Goal: Information Seeking & Learning: Check status

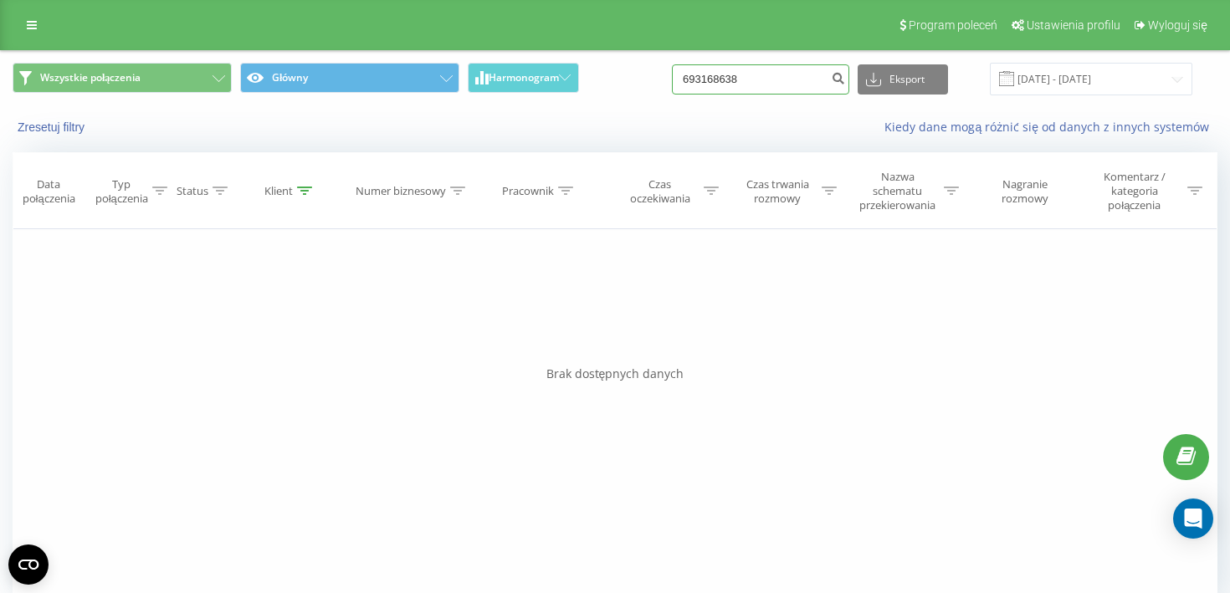
click at [735, 80] on input "693168638" at bounding box center [760, 79] width 177 height 30
paste input "506147145"
type input "506147145"
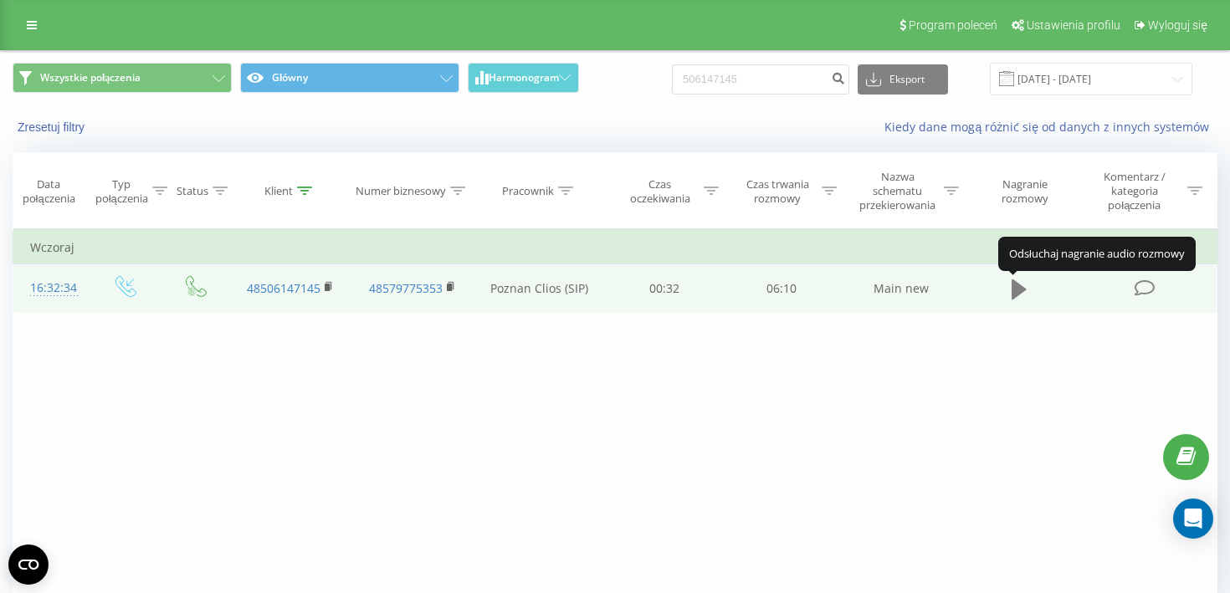
click at [1022, 295] on icon at bounding box center [1019, 290] width 15 height 20
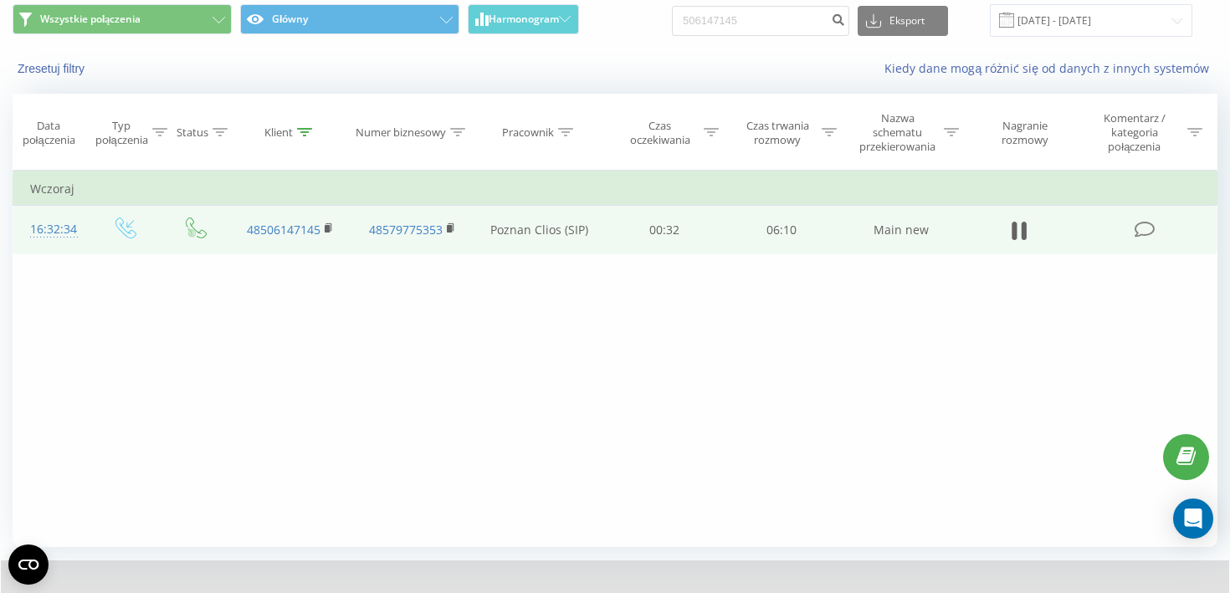
scroll to position [142, 0]
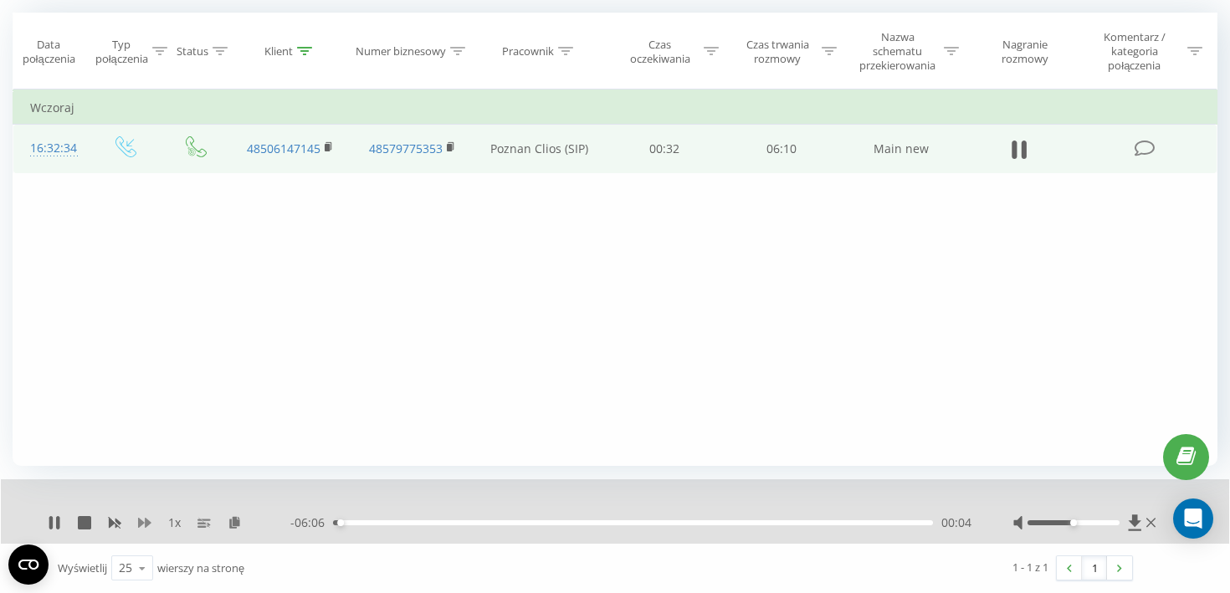
click at [141, 527] on icon at bounding box center [144, 522] width 13 height 13
click at [85, 525] on icon at bounding box center [84, 522] width 13 height 13
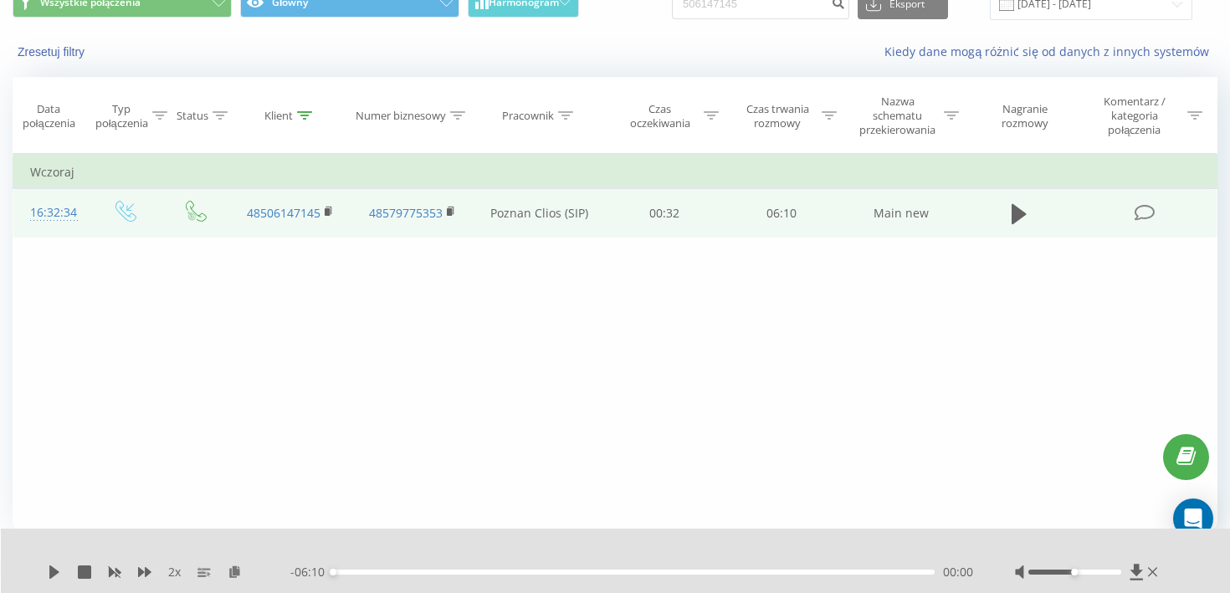
scroll to position [0, 0]
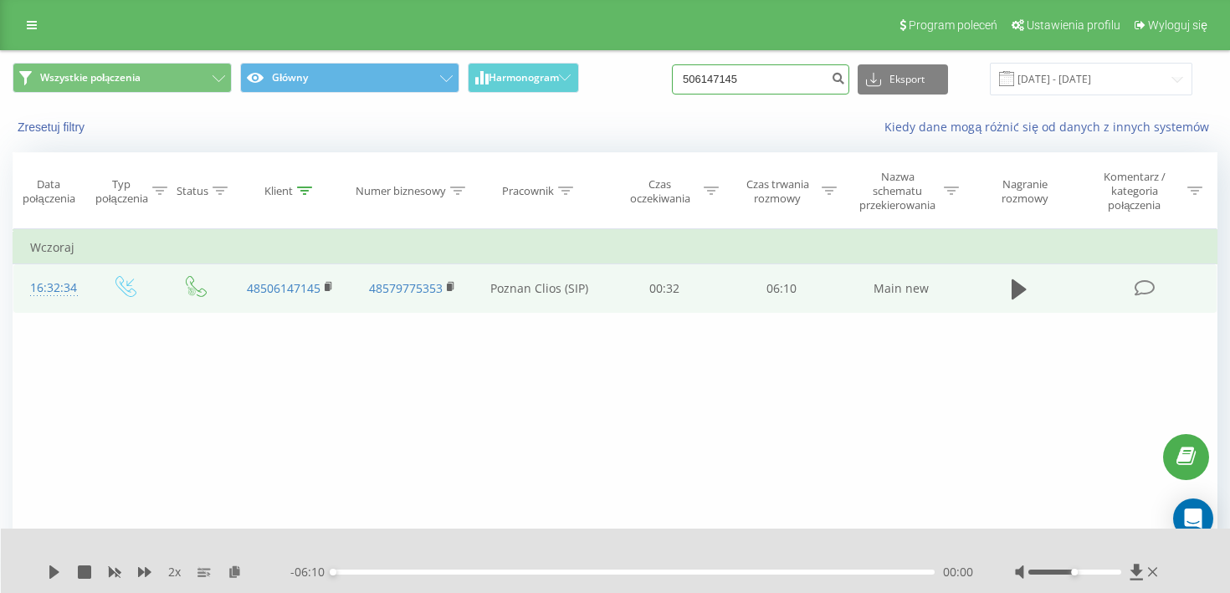
click at [747, 79] on input "506147145" at bounding box center [760, 79] width 177 height 30
paste input "783 685 212"
type input "783 685 212"
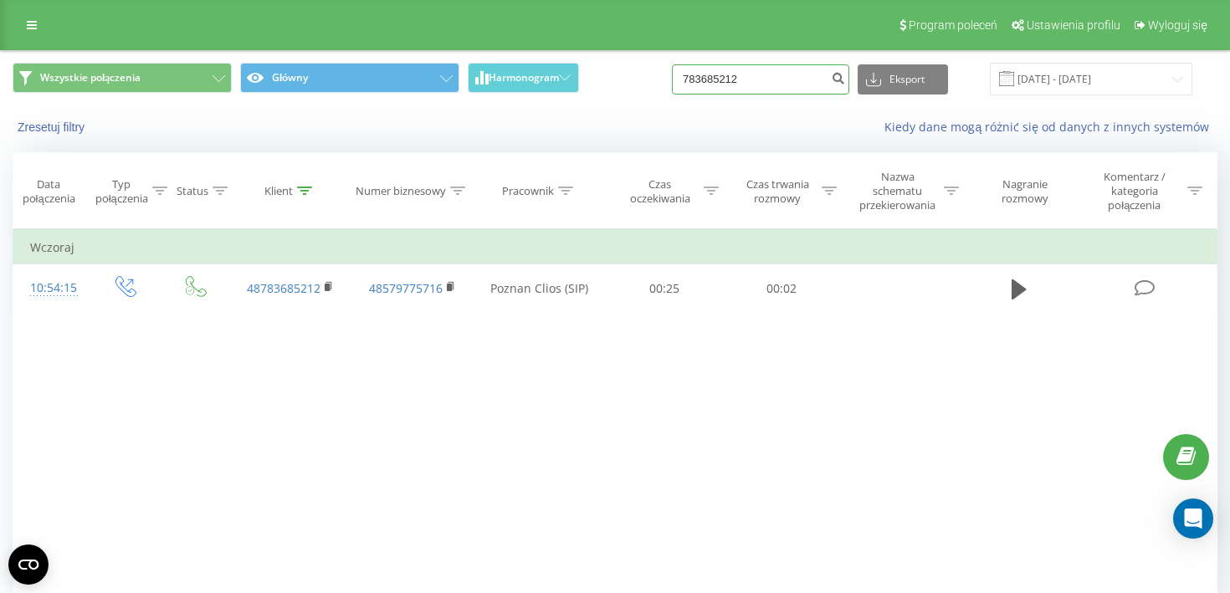
click at [794, 84] on input "783685212" at bounding box center [760, 79] width 177 height 30
paste input "661 443 027"
type input "661 443 027"
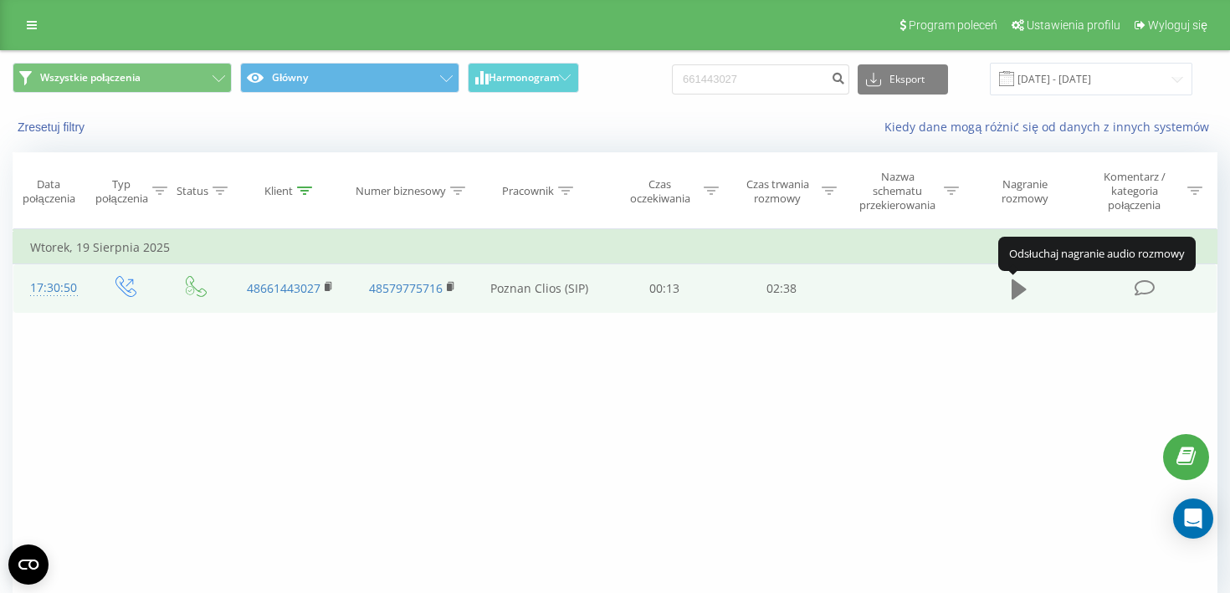
click at [1024, 294] on icon at bounding box center [1019, 290] width 15 height 20
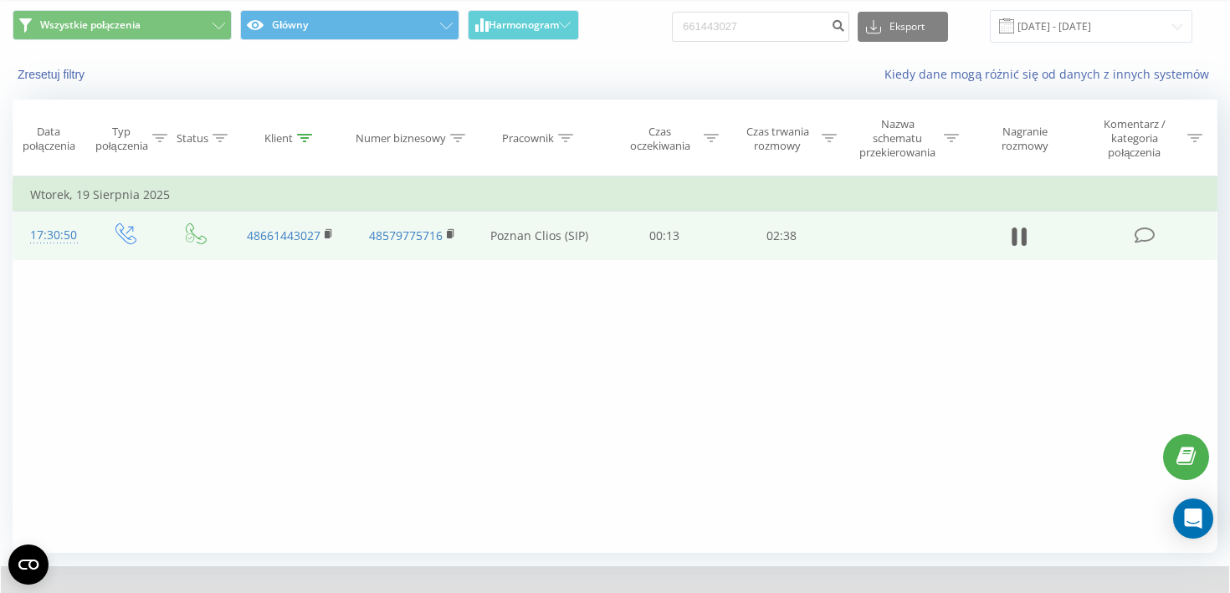
scroll to position [142, 0]
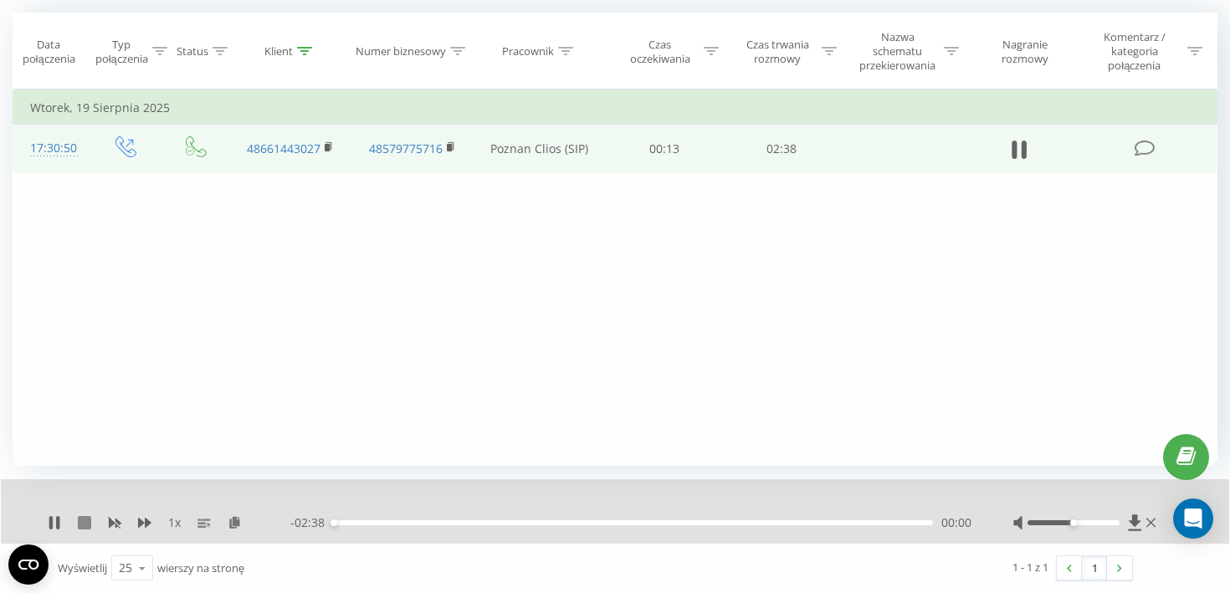
click at [88, 527] on icon at bounding box center [84, 522] width 13 height 13
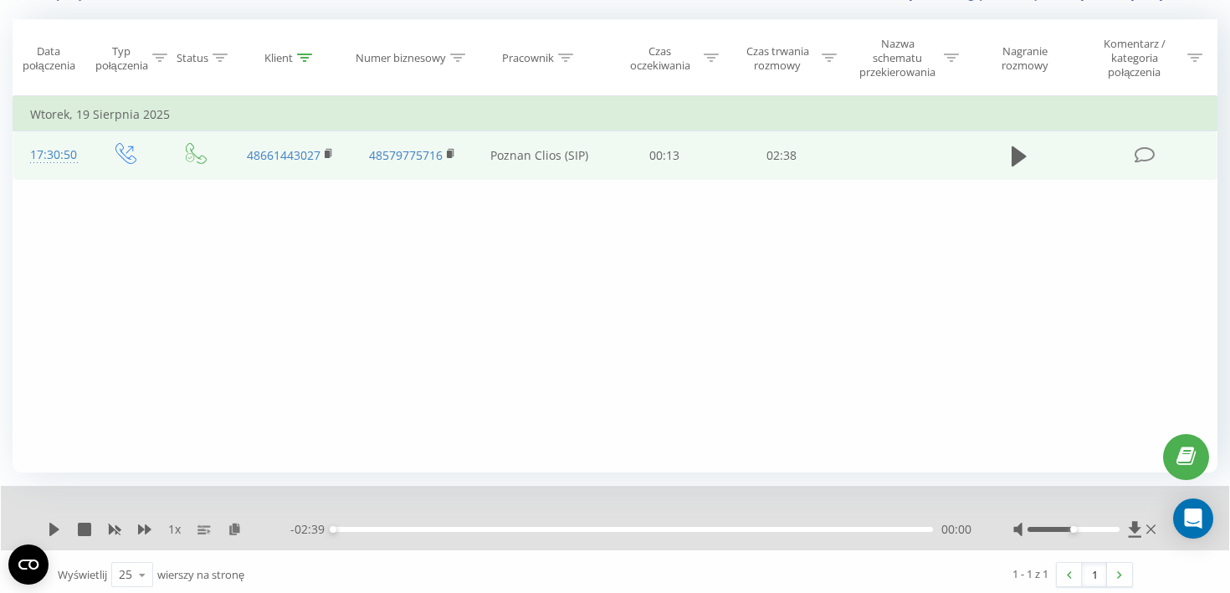
scroll to position [0, 0]
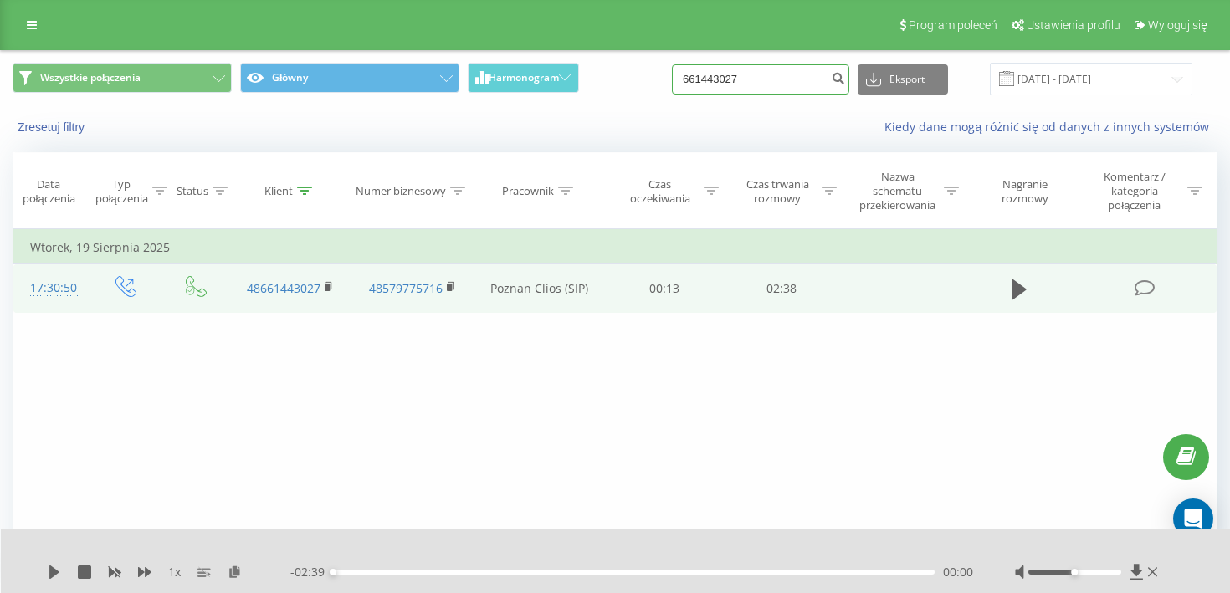
click at [803, 78] on input "661443027" at bounding box center [760, 79] width 177 height 30
paste input "48793541235"
type input "48793541235"
click at [845, 80] on icon "submit" at bounding box center [838, 76] width 14 height 10
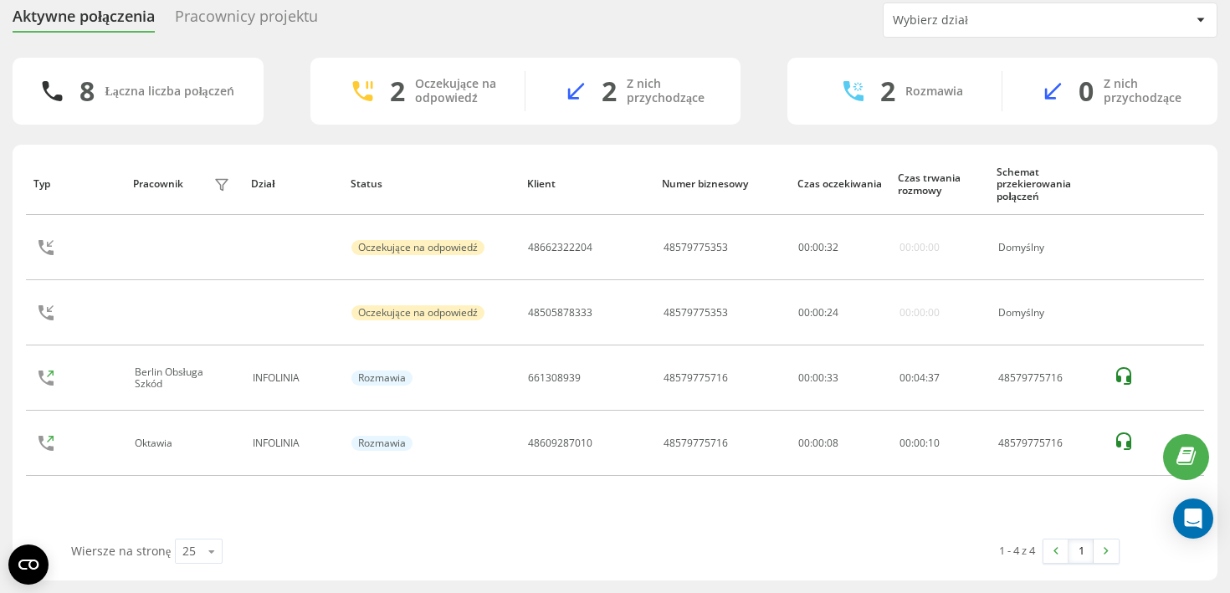
scroll to position [60, 0]
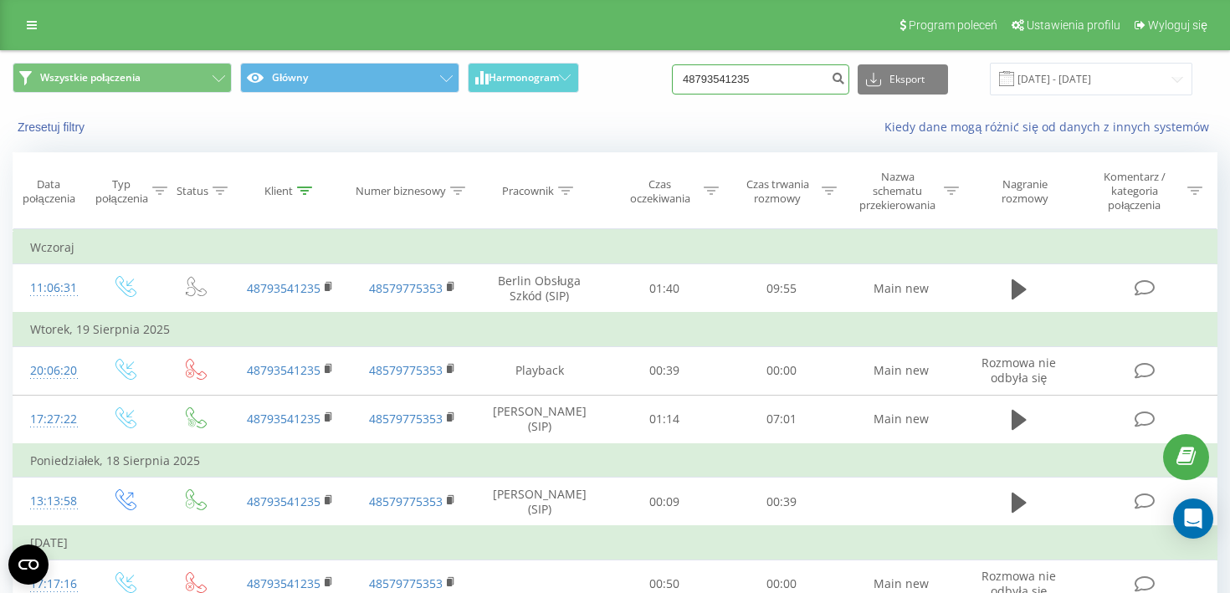
click at [799, 83] on input "48793541235" at bounding box center [760, 79] width 177 height 30
paste input "793 541"
type input "793 541 235"
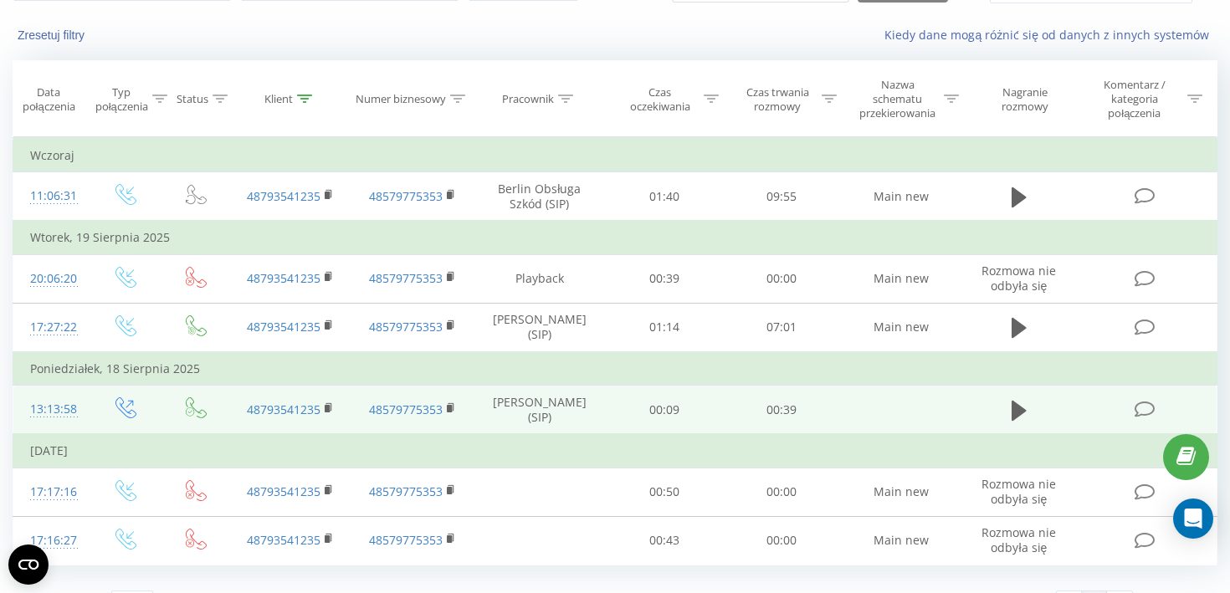
scroll to position [91, 0]
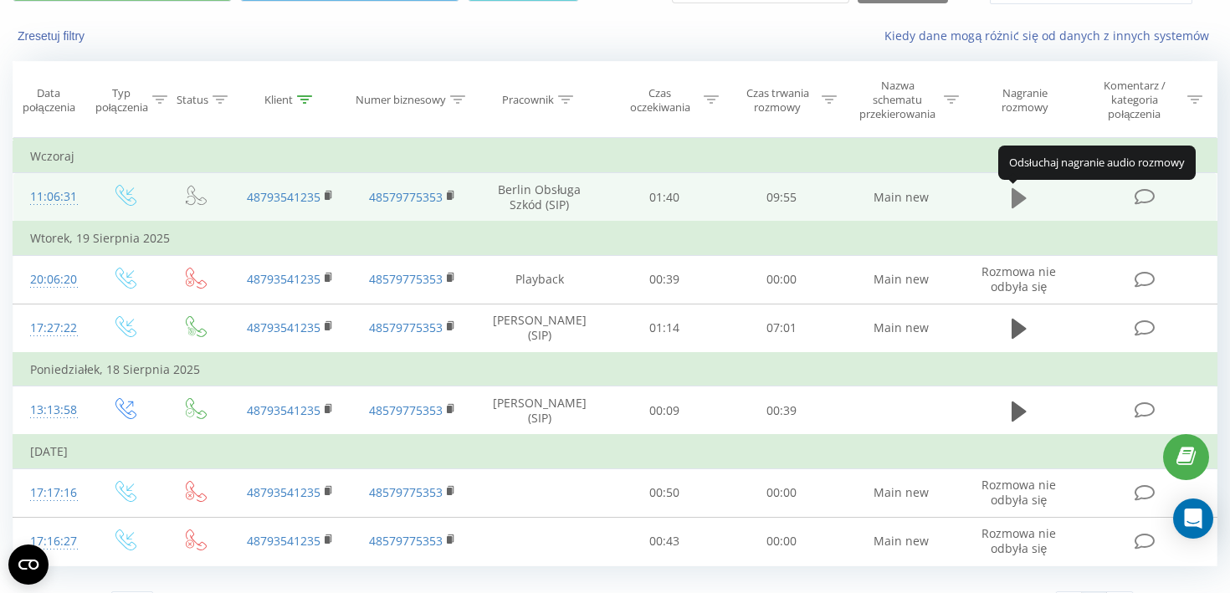
click at [1019, 202] on icon at bounding box center [1019, 198] width 15 height 20
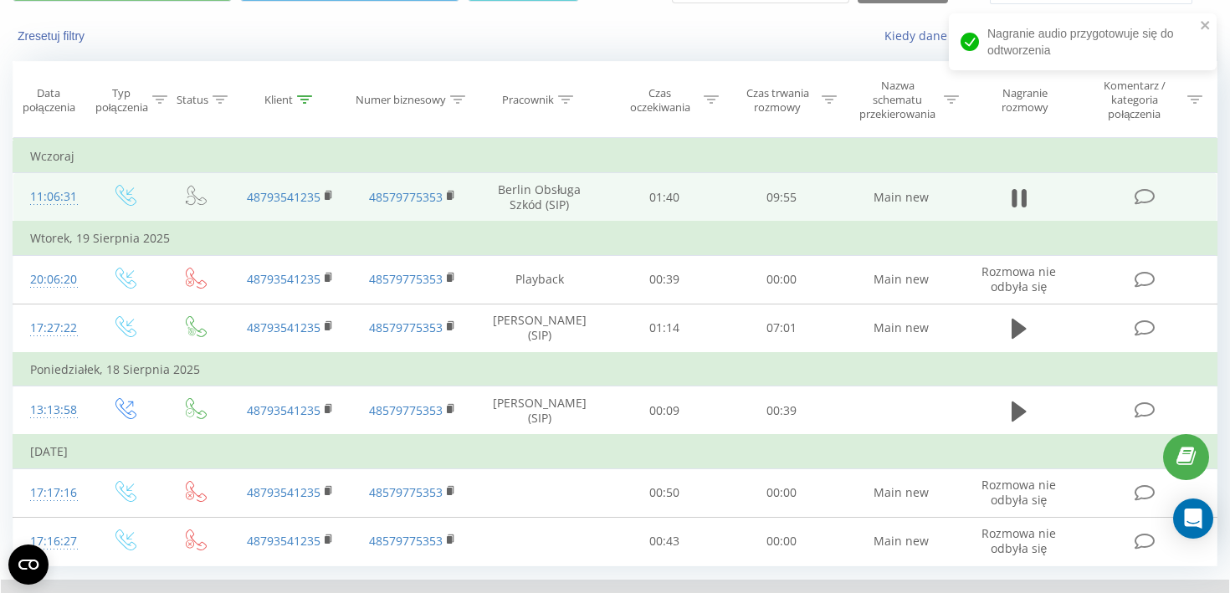
scroll to position [194, 0]
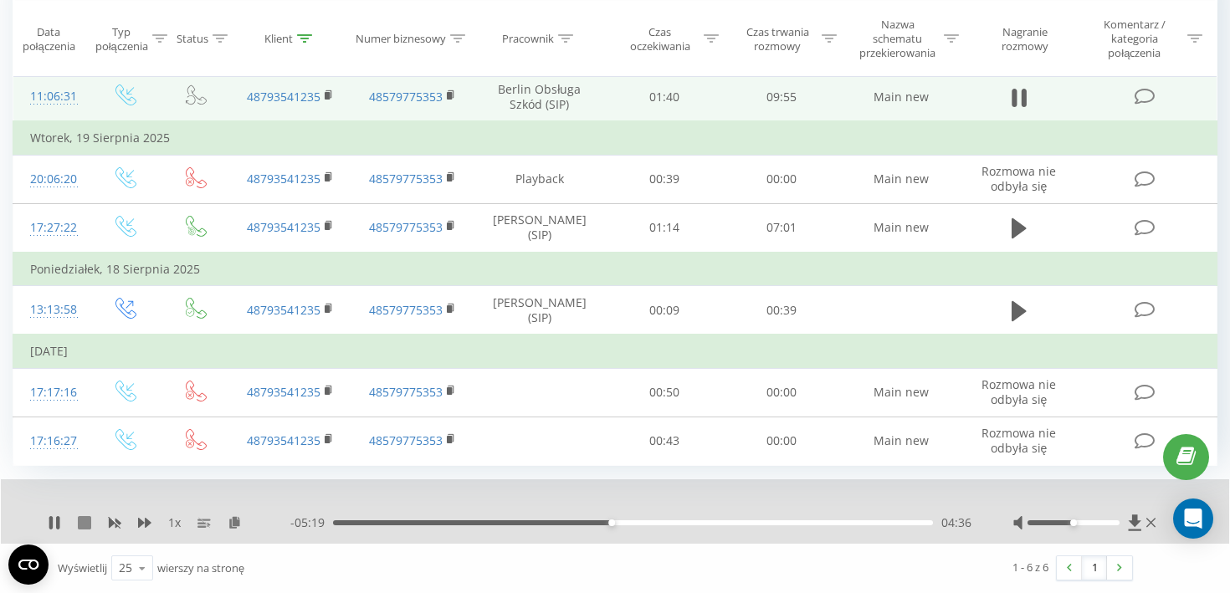
click at [84, 521] on icon at bounding box center [84, 522] width 13 height 13
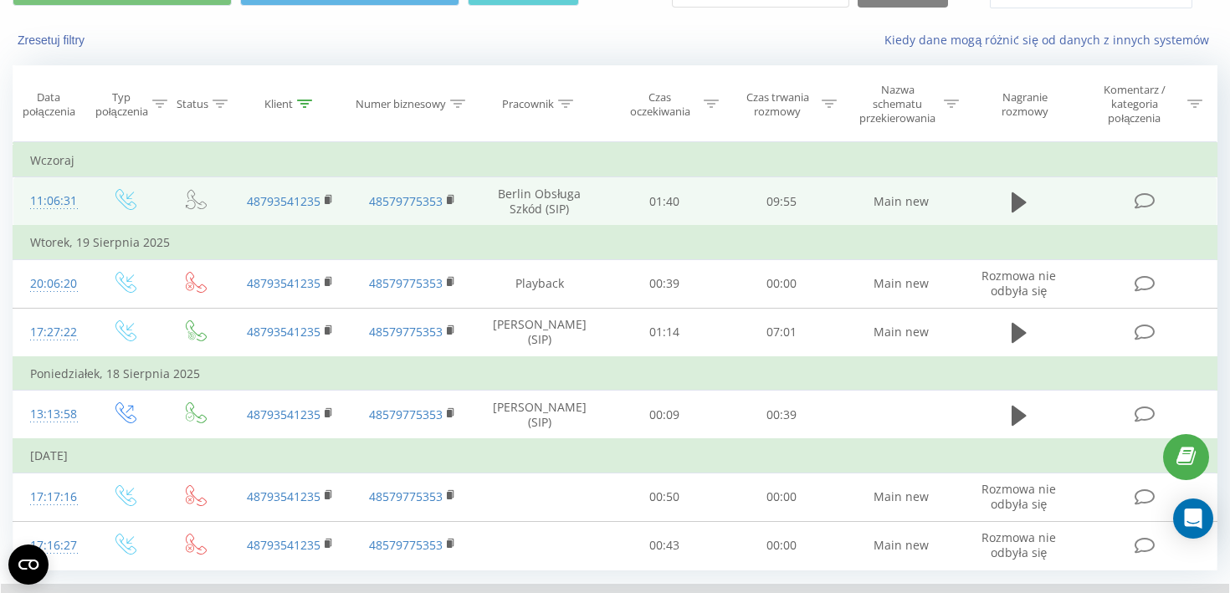
scroll to position [0, 0]
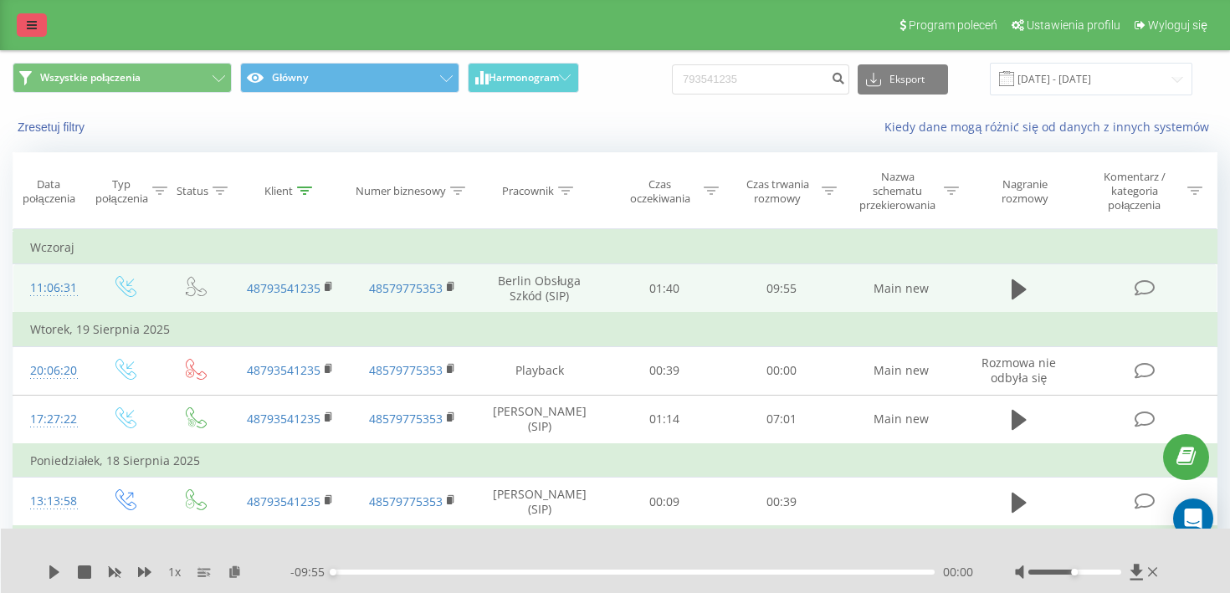
click at [29, 29] on icon at bounding box center [32, 25] width 10 height 12
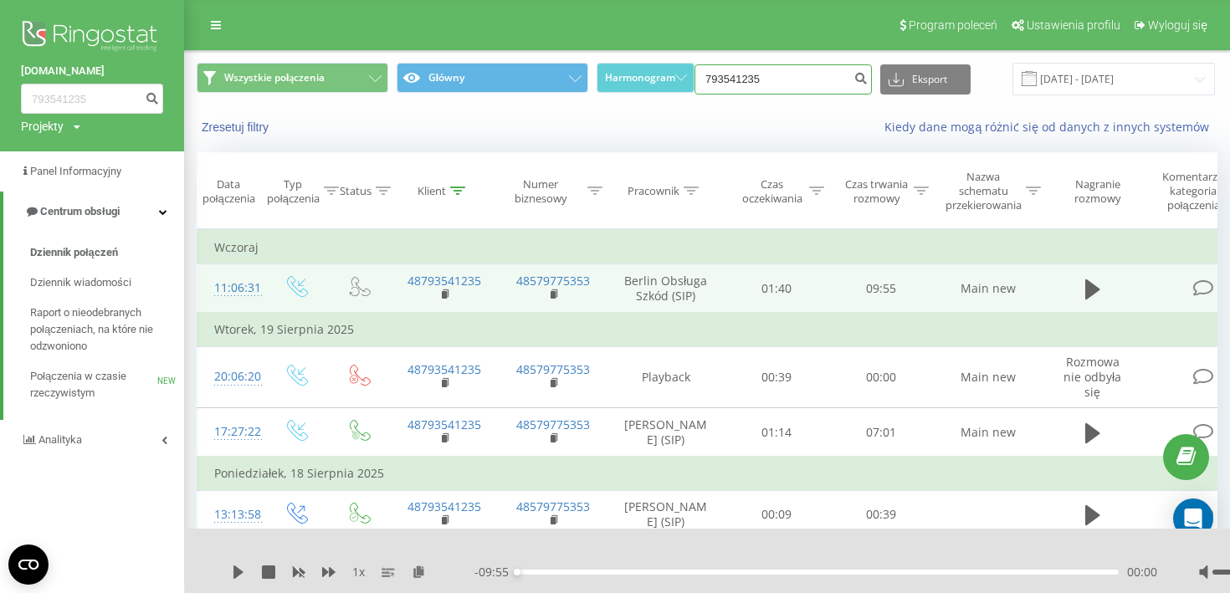
click at [775, 80] on input "793541235" at bounding box center [783, 79] width 177 height 30
click at [778, 86] on input "793541235" at bounding box center [783, 79] width 177 height 30
paste input "663 554 476"
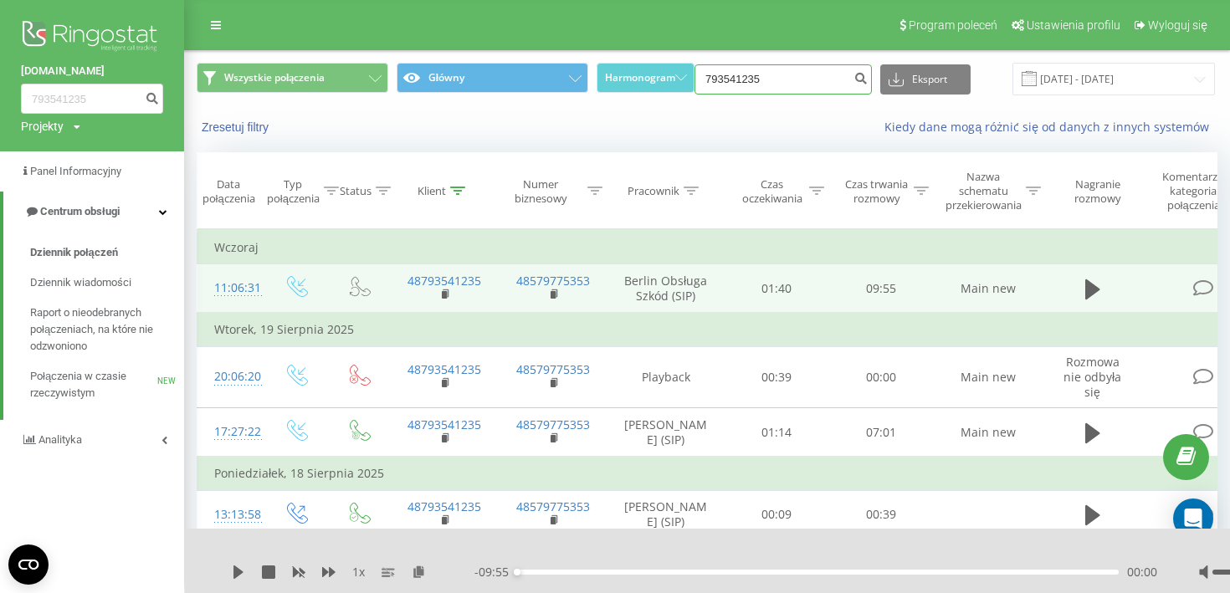
type input "663 554 476"
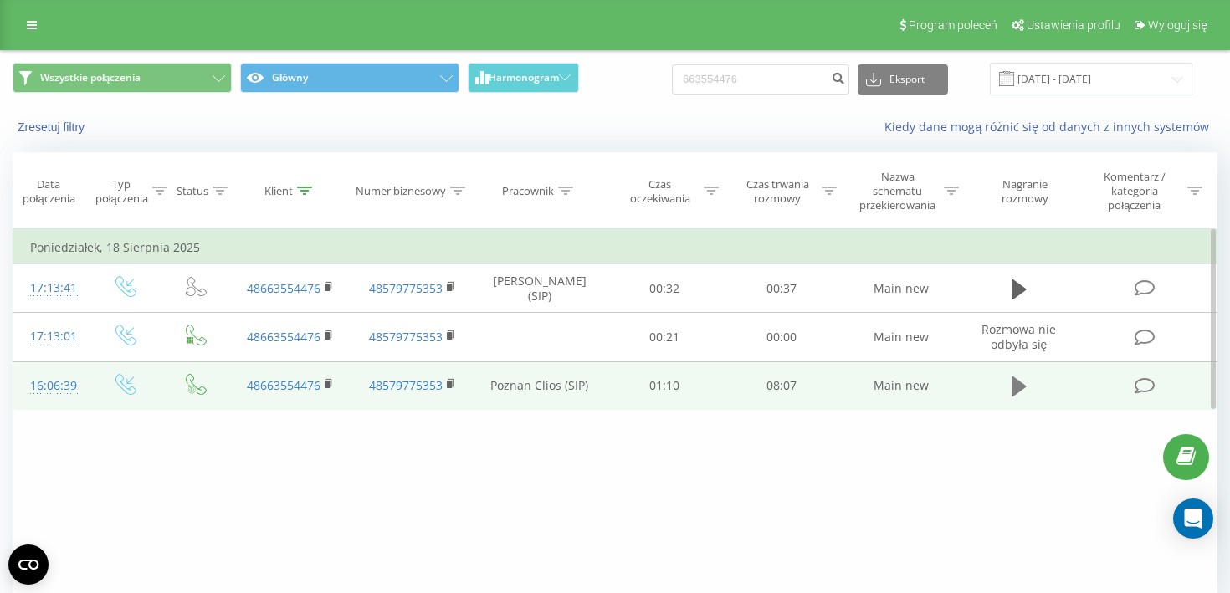
click at [1013, 385] on icon at bounding box center [1019, 387] width 15 height 20
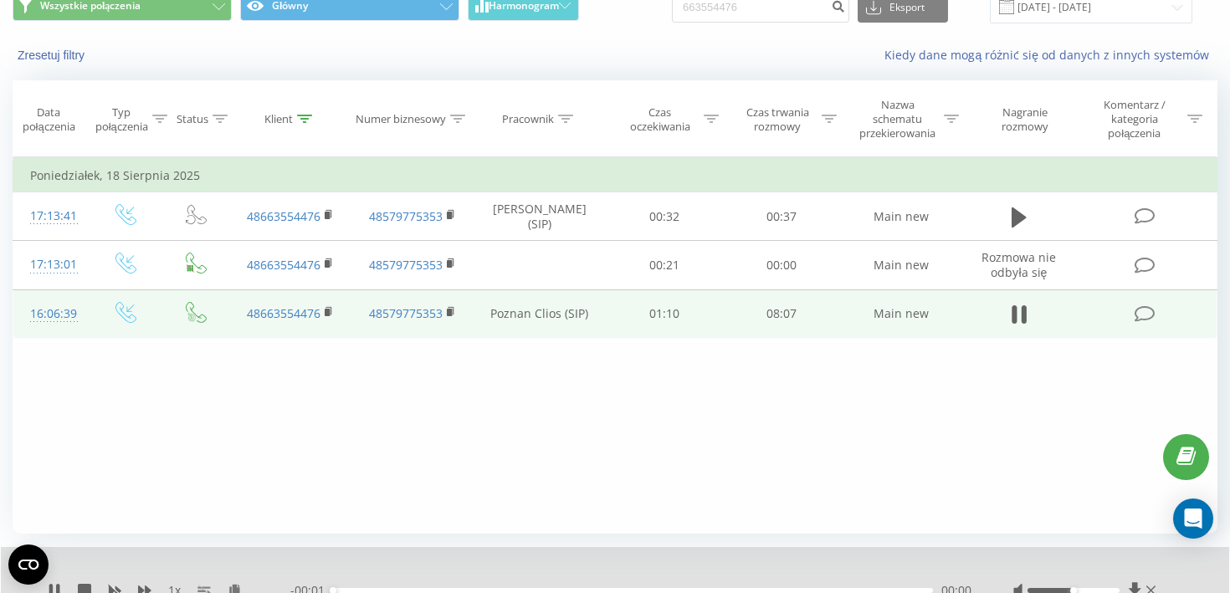
scroll to position [142, 0]
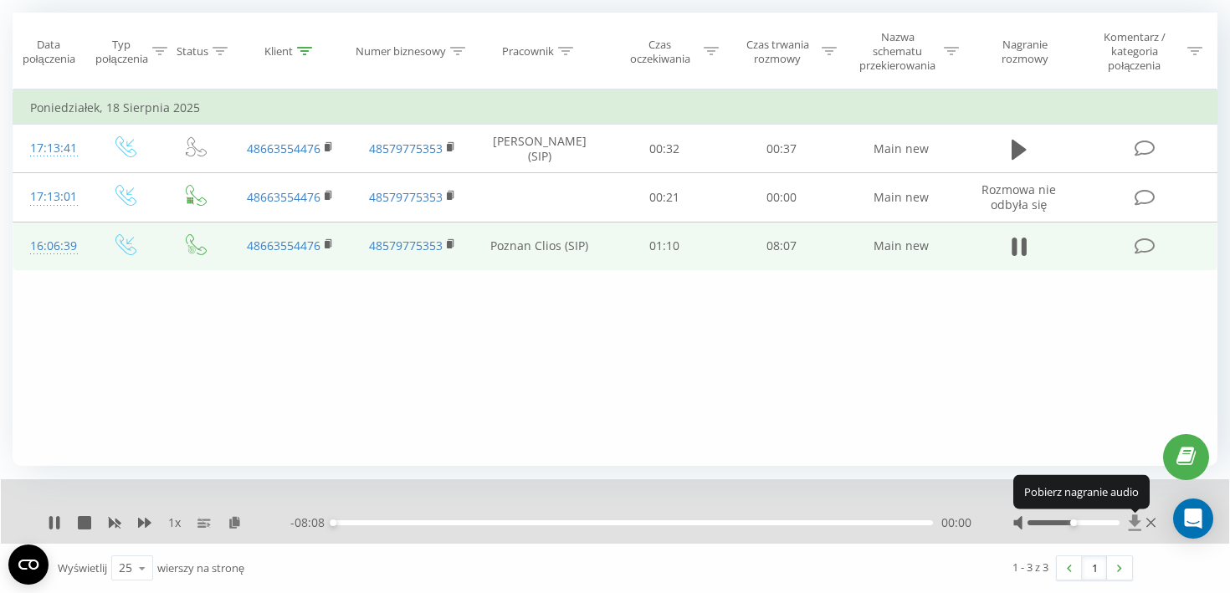
click at [1133, 527] on icon at bounding box center [1135, 523] width 14 height 17
click at [143, 523] on icon at bounding box center [144, 523] width 13 height 10
click at [85, 530] on button at bounding box center [84, 522] width 13 height 13
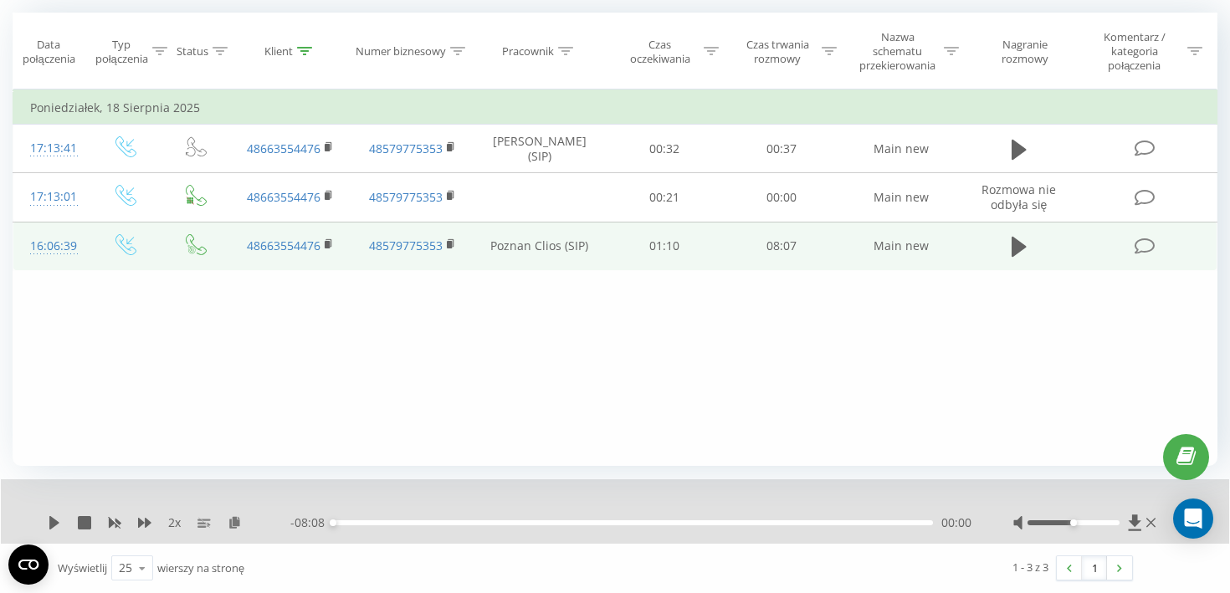
scroll to position [0, 0]
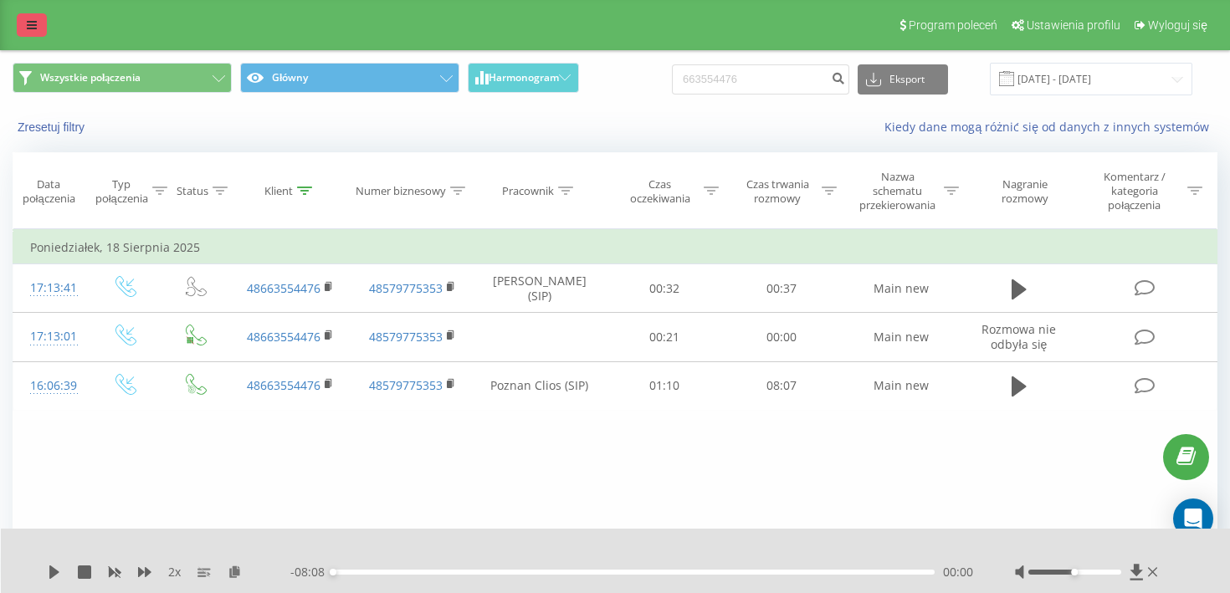
click at [29, 24] on icon at bounding box center [32, 25] width 10 height 12
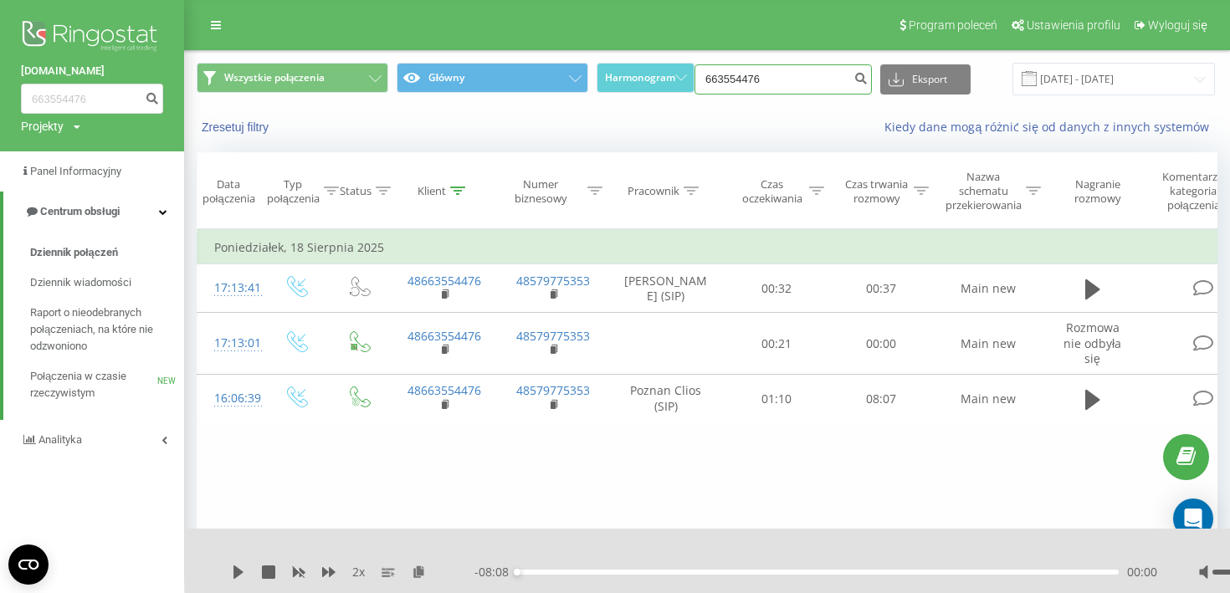
click at [815, 70] on input "663554476" at bounding box center [783, 79] width 177 height 30
paste input "783 685 212"
type input "783 685 212"
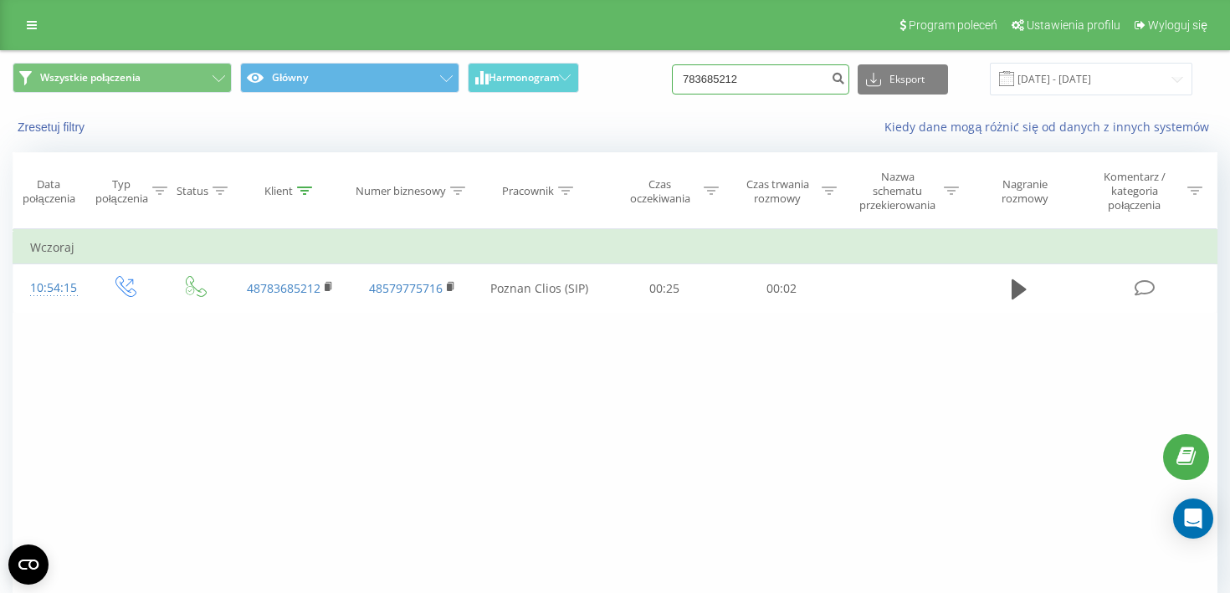
click at [775, 69] on input "783685212" at bounding box center [760, 79] width 177 height 30
paste input "660 518 809"
type input "660 518 809"
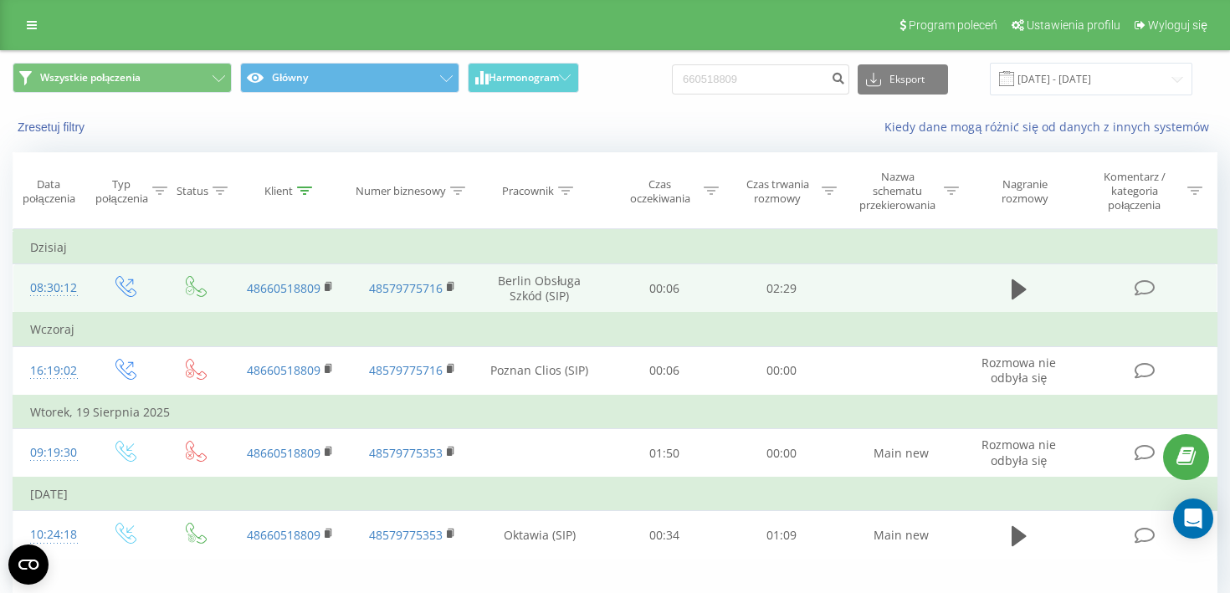
scroll to position [78, 0]
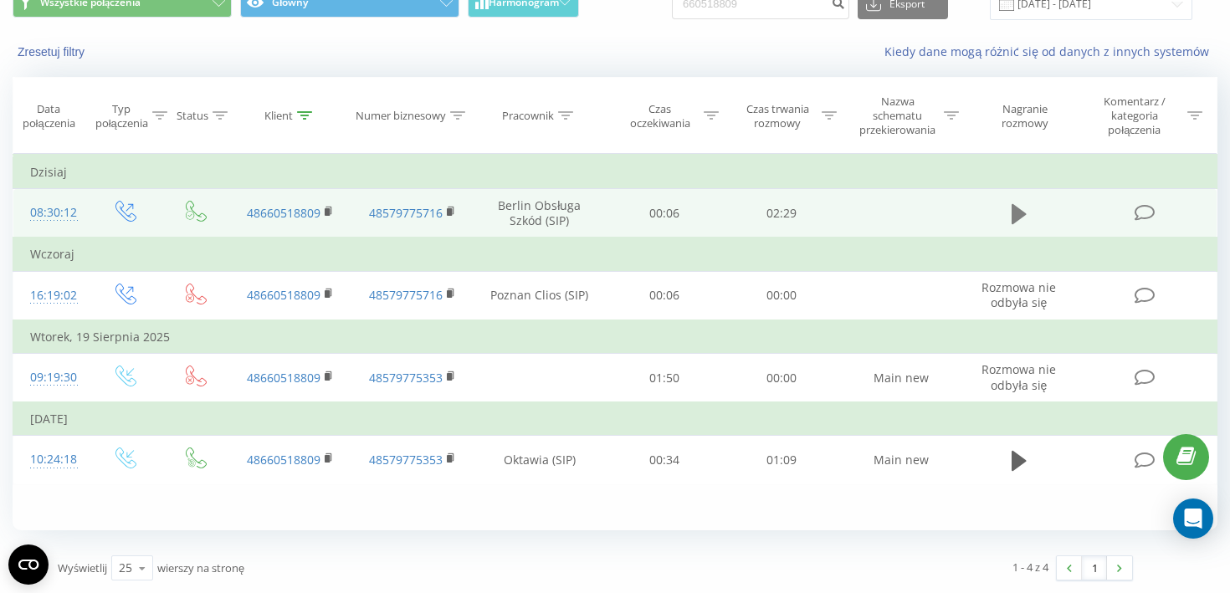
click at [1022, 217] on icon at bounding box center [1019, 214] width 15 height 20
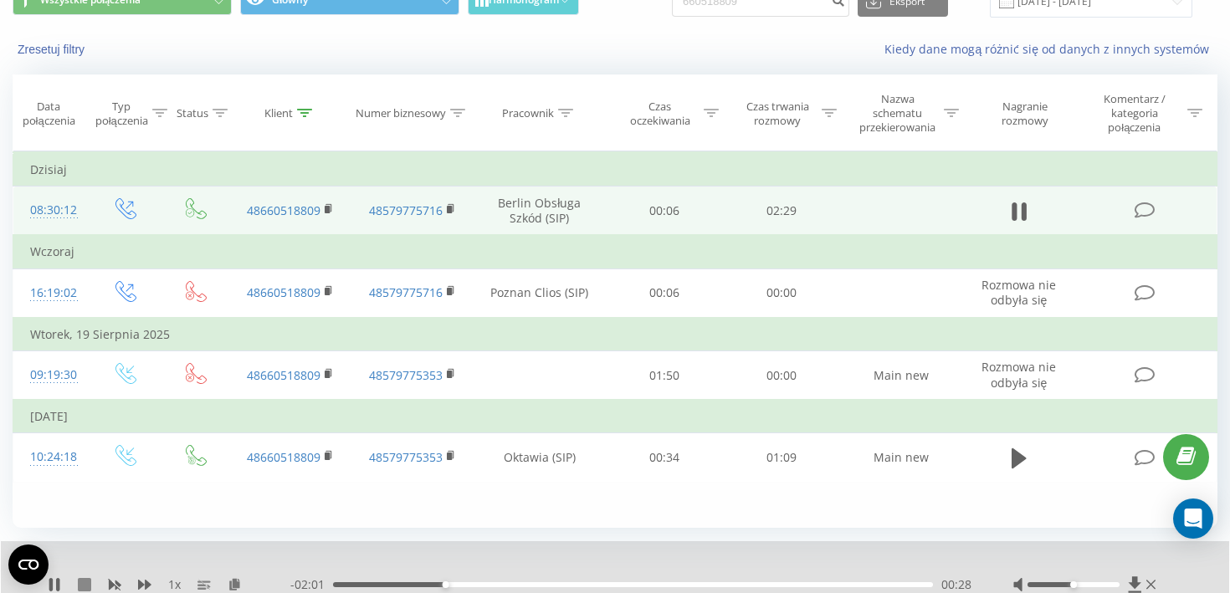
click at [88, 589] on icon at bounding box center [84, 584] width 13 height 13
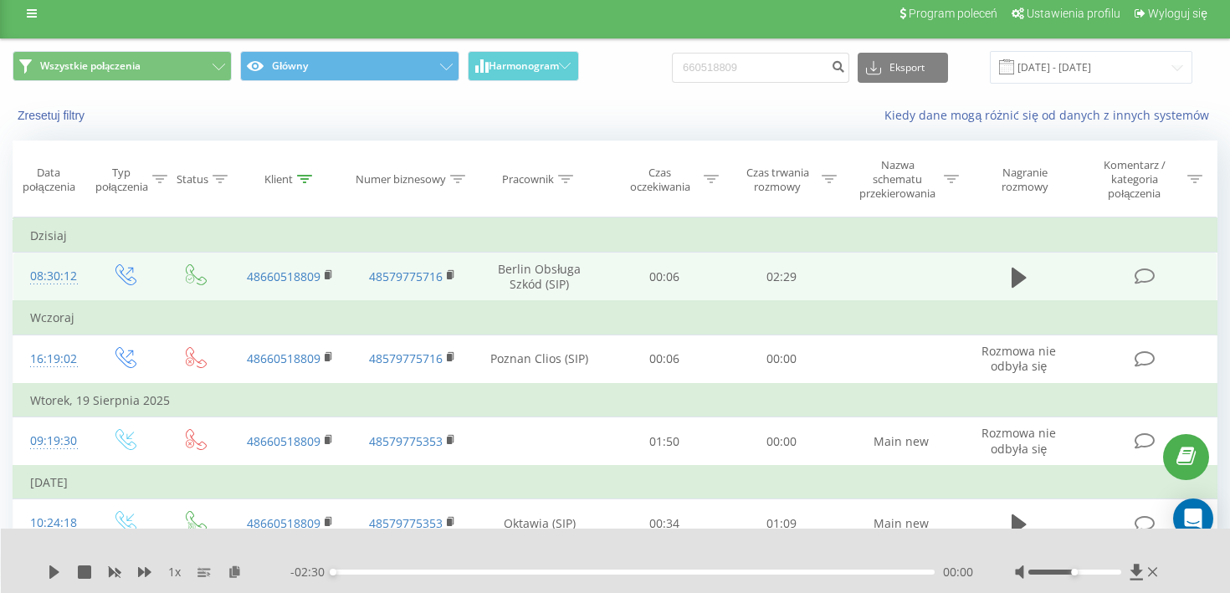
scroll to position [9, 0]
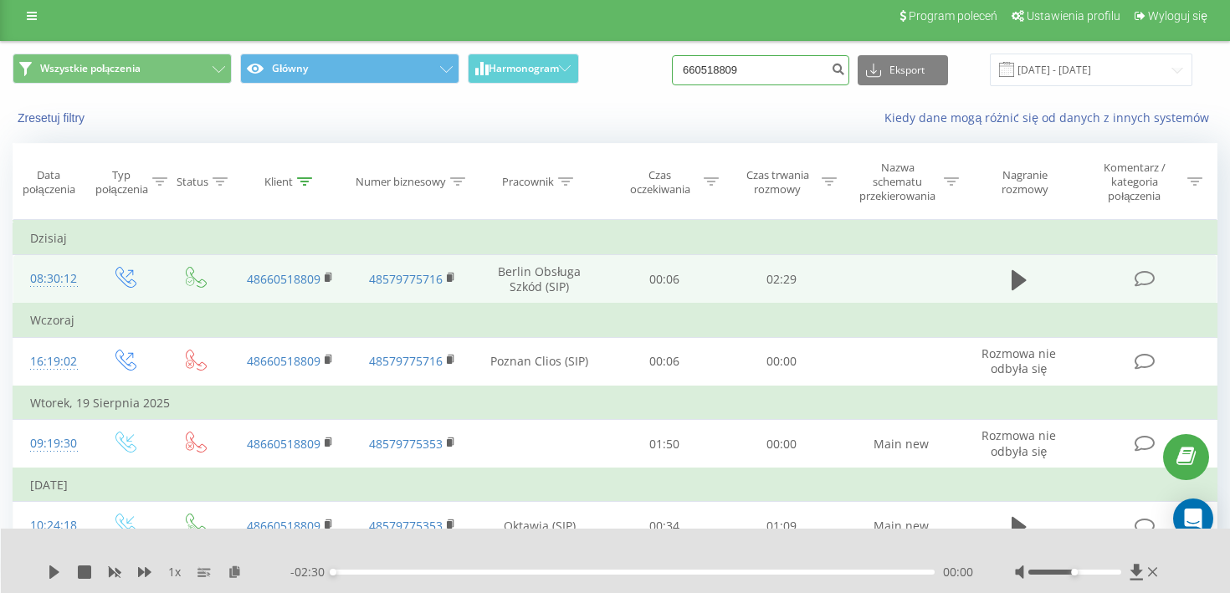
click at [769, 80] on input "660518809" at bounding box center [760, 70] width 177 height 30
paste input "661 443 027"
type input "661 443 027"
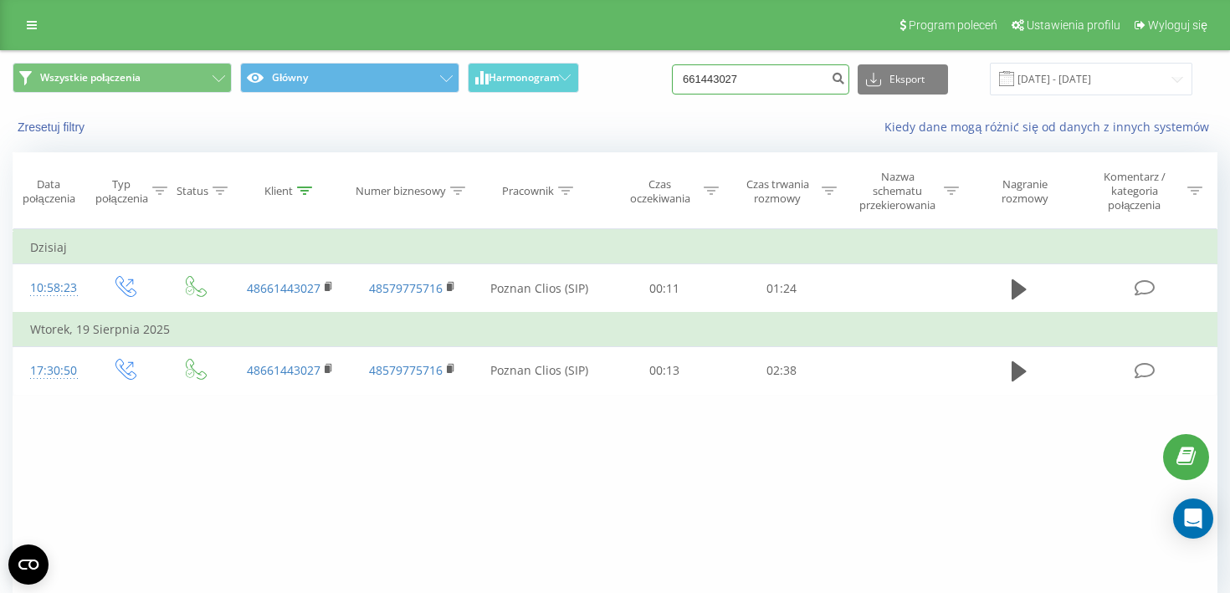
click at [788, 90] on input "661443027" at bounding box center [760, 79] width 177 height 30
click at [845, 81] on icon "submit" at bounding box center [838, 76] width 14 height 10
click at [748, 89] on input "661443027" at bounding box center [760, 79] width 177 height 30
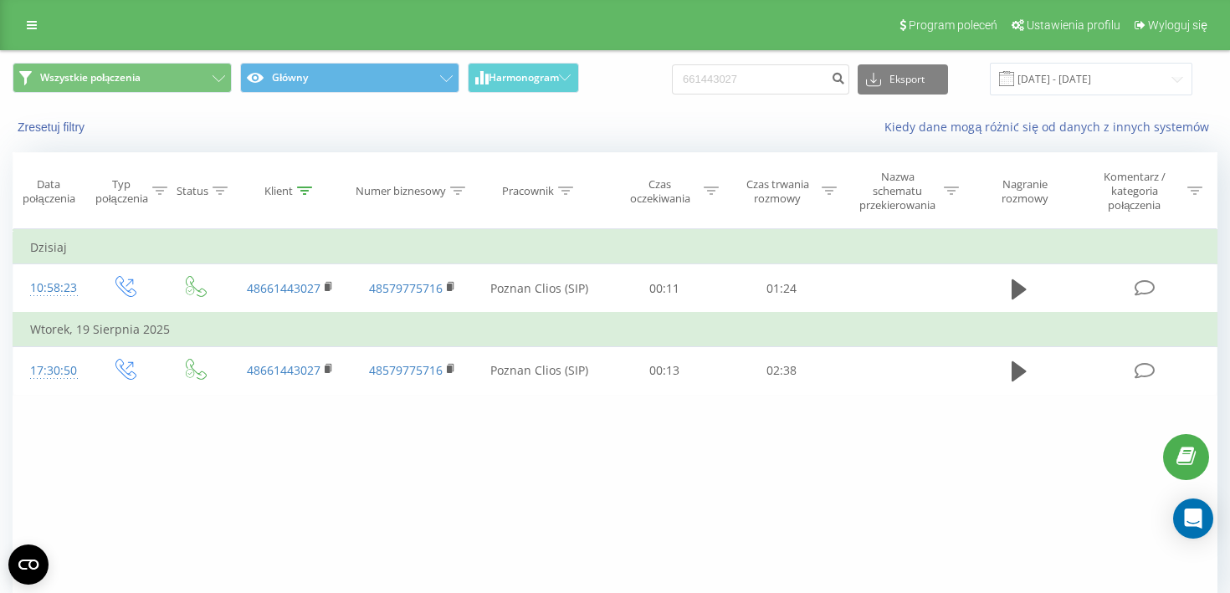
click at [747, 120] on div "Zresetuj filtry Kiedy dane mogą różnić się od danych z innych systemów" at bounding box center [615, 127] width 1229 height 40
click at [845, 81] on icon "submit" at bounding box center [838, 76] width 14 height 10
